Goal: Find specific page/section: Find specific page/section

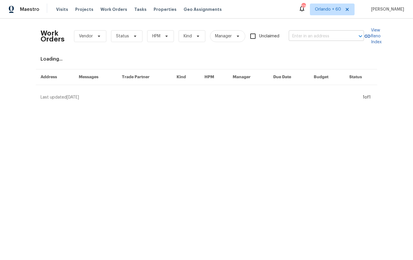
click at [327, 34] on input "text" at bounding box center [318, 36] width 59 height 9
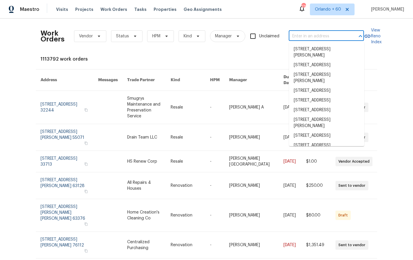
paste input "[STREET_ADDRESS]"
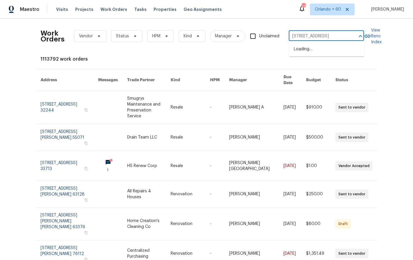
type input "[STREET_ADDRESS]"
click at [323, 47] on li "[STREET_ADDRESS]" at bounding box center [326, 49] width 75 height 10
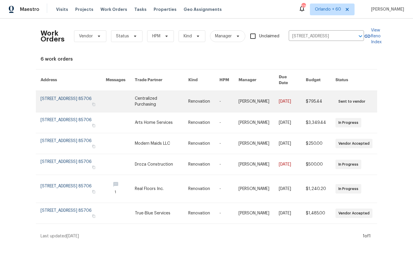
click at [169, 94] on link at bounding box center [161, 101] width 53 height 21
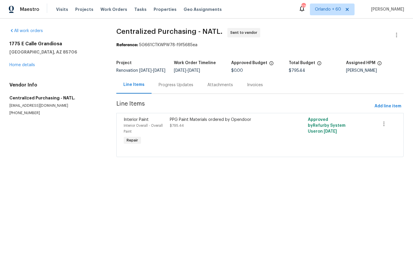
click at [52, 106] on p "[EMAIL_ADDRESS][DOMAIN_NAME]" at bounding box center [55, 105] width 93 height 5
copy p "[EMAIL_ADDRESS][DOMAIN_NAME]"
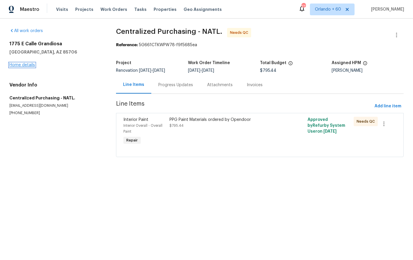
click at [29, 66] on link "Home details" at bounding box center [22, 65] width 26 height 4
